Goal: Find specific page/section: Find specific page/section

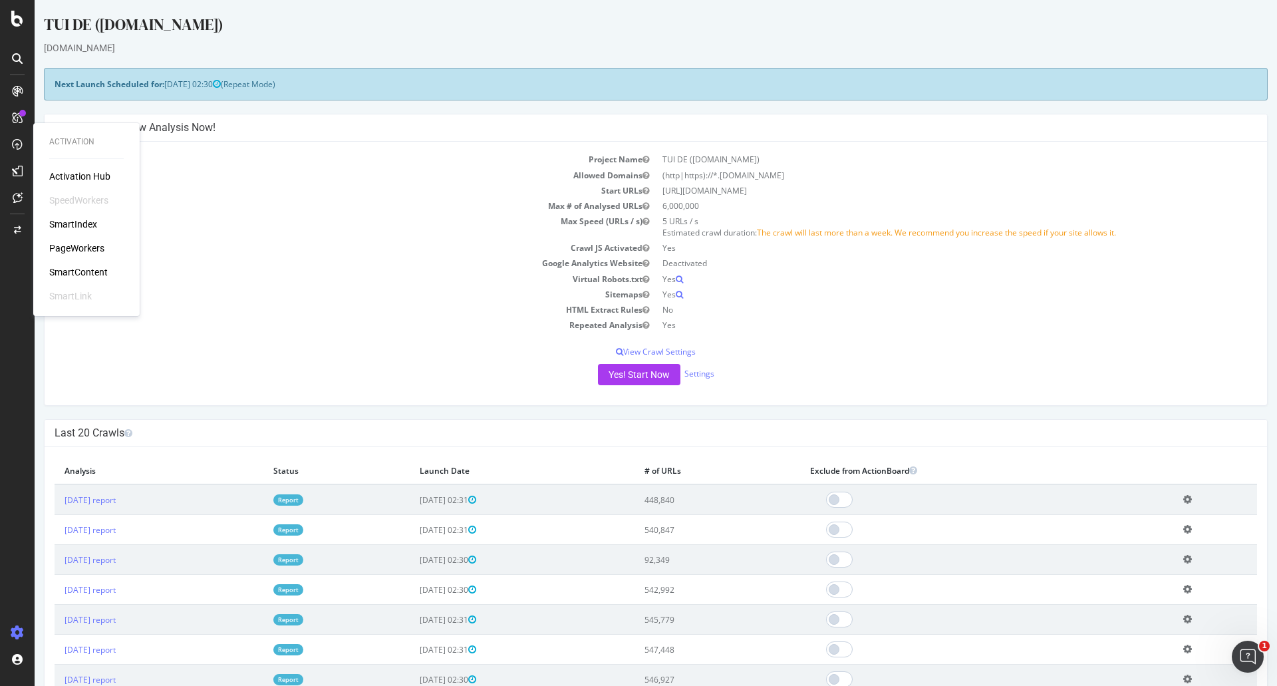
click at [76, 245] on div "PageWorkers" at bounding box center [76, 247] width 55 height 13
